Goal: Task Accomplishment & Management: Manage account settings

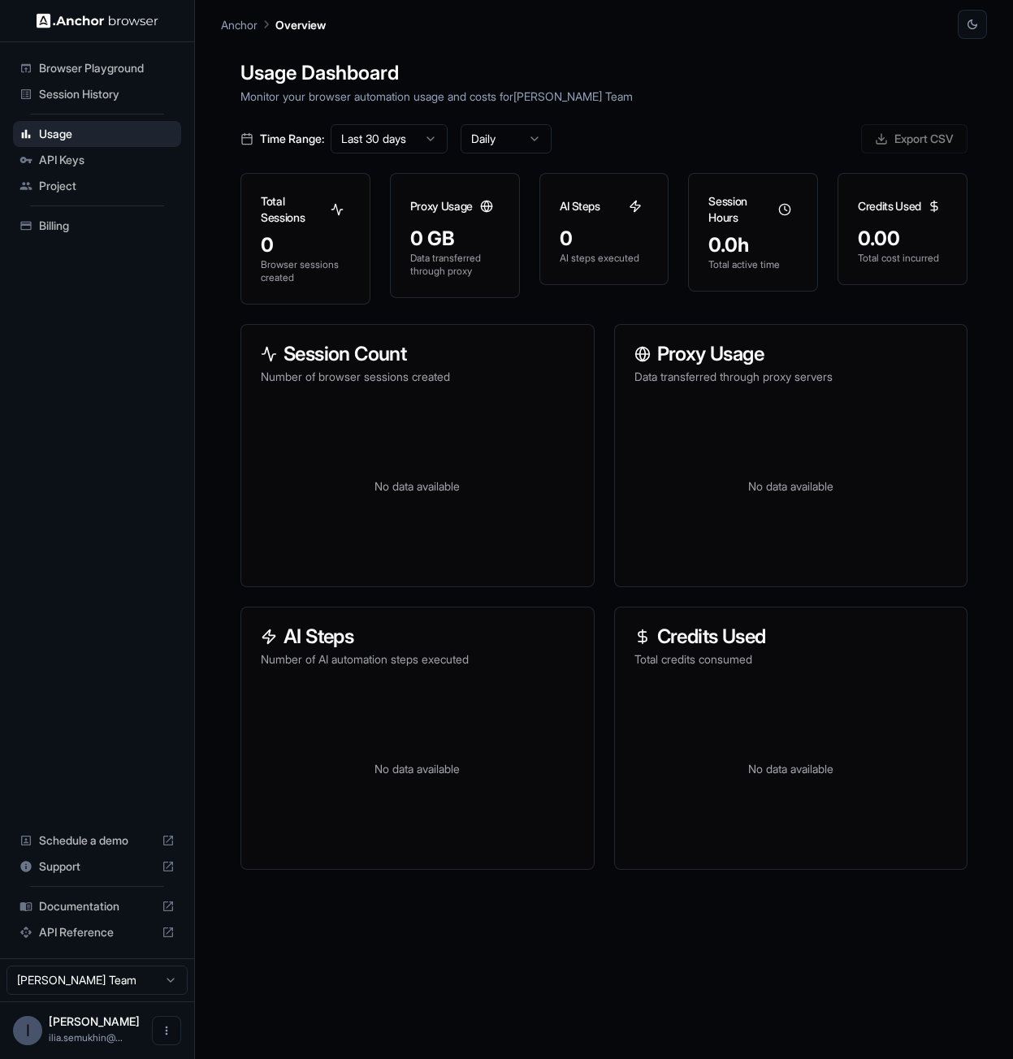
click at [101, 353] on div "Browser Playground Session History Usage API Keys Project Billing Schedule a de…" at bounding box center [97, 500] width 194 height 916
click at [102, 92] on span "Session History" at bounding box center [107, 94] width 136 height 16
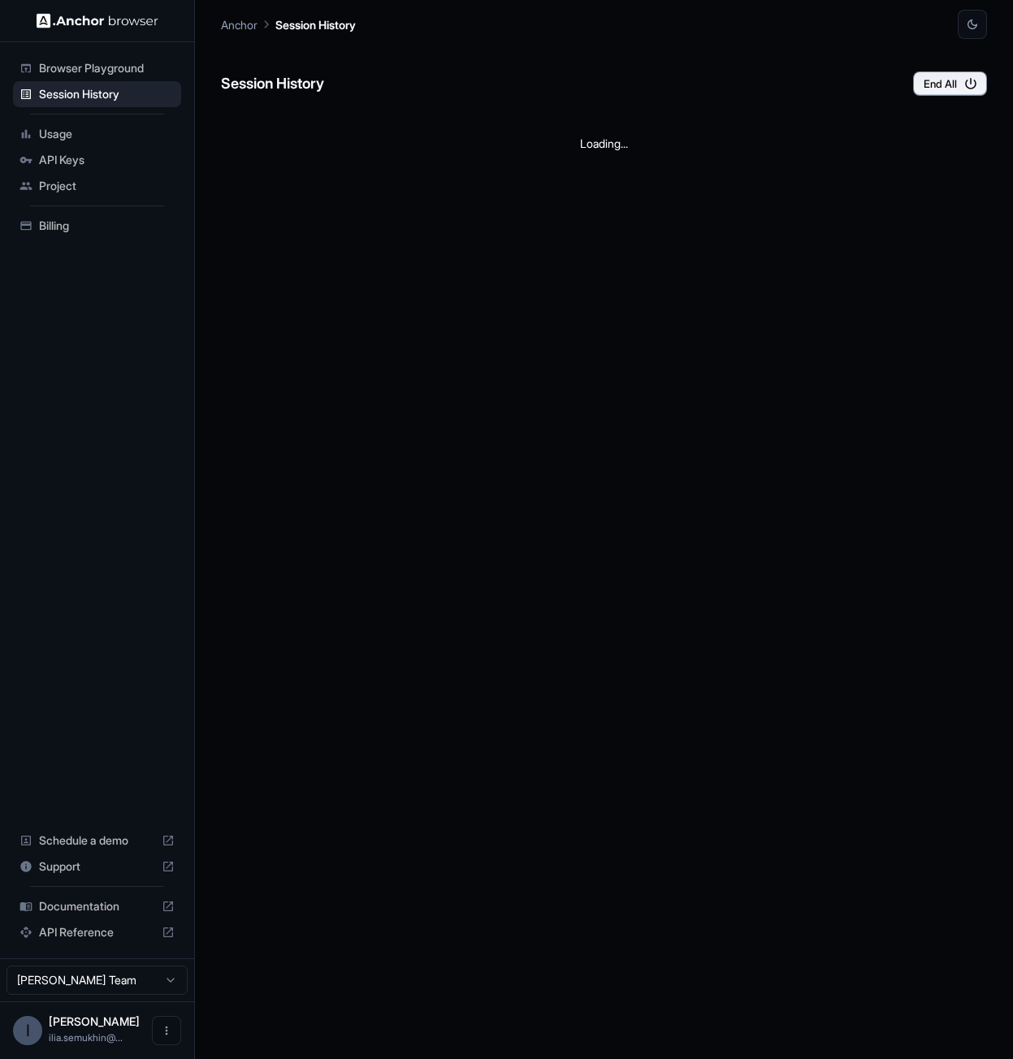
click at [55, 224] on span "Billing" at bounding box center [107, 226] width 136 height 16
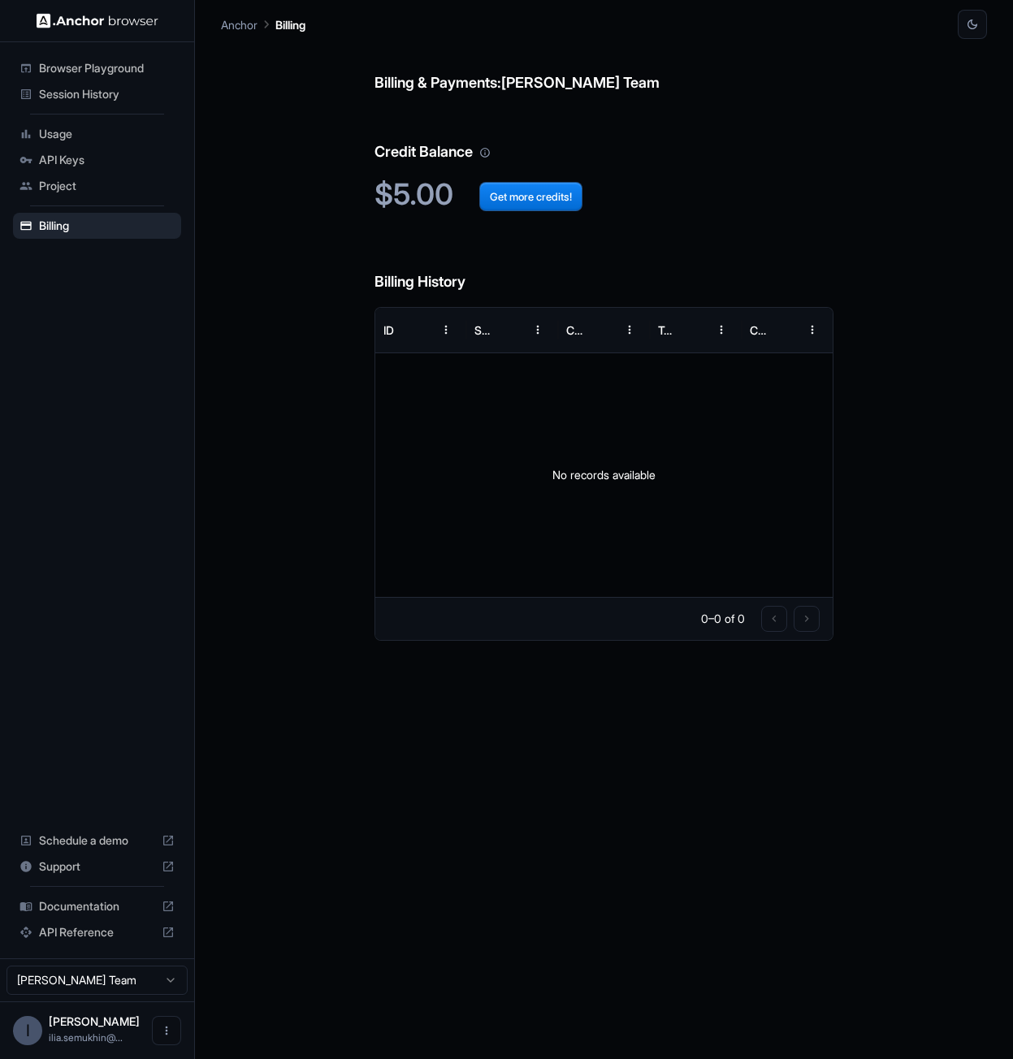
drag, startPoint x: 262, startPoint y: 158, endPoint x: 355, endPoint y: 4, distance: 179.9
click at [262, 158] on div "Billing & Payments: [PERSON_NAME] Team Credit Balance $5.00 Get more credits! B…" at bounding box center [604, 549] width 766 height 1020
click at [79, 135] on span "Usage" at bounding box center [107, 134] width 136 height 16
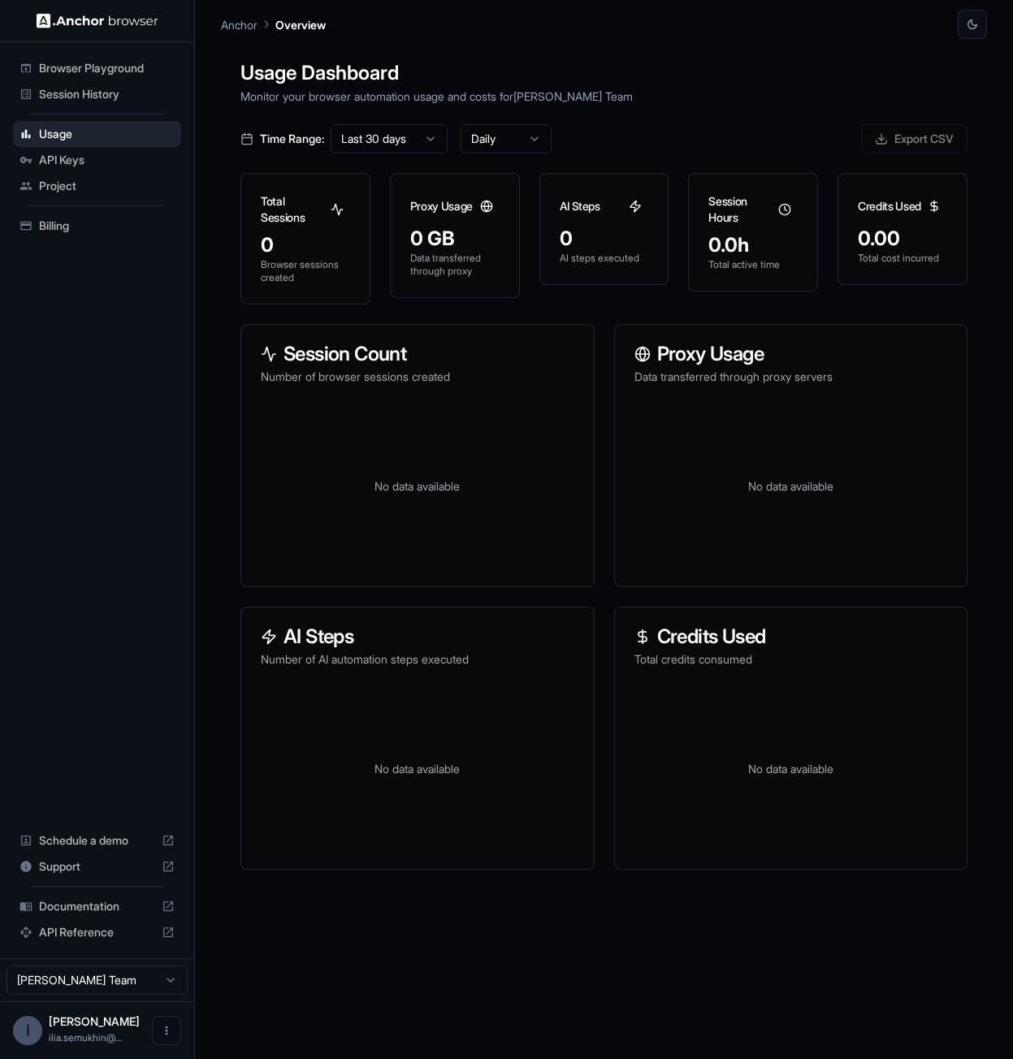
click at [118, 351] on div "Browser Playground Session History Usage API Keys Project Billing Schedule a de…" at bounding box center [97, 500] width 194 height 916
